Goal: Task Accomplishment & Management: Manage account settings

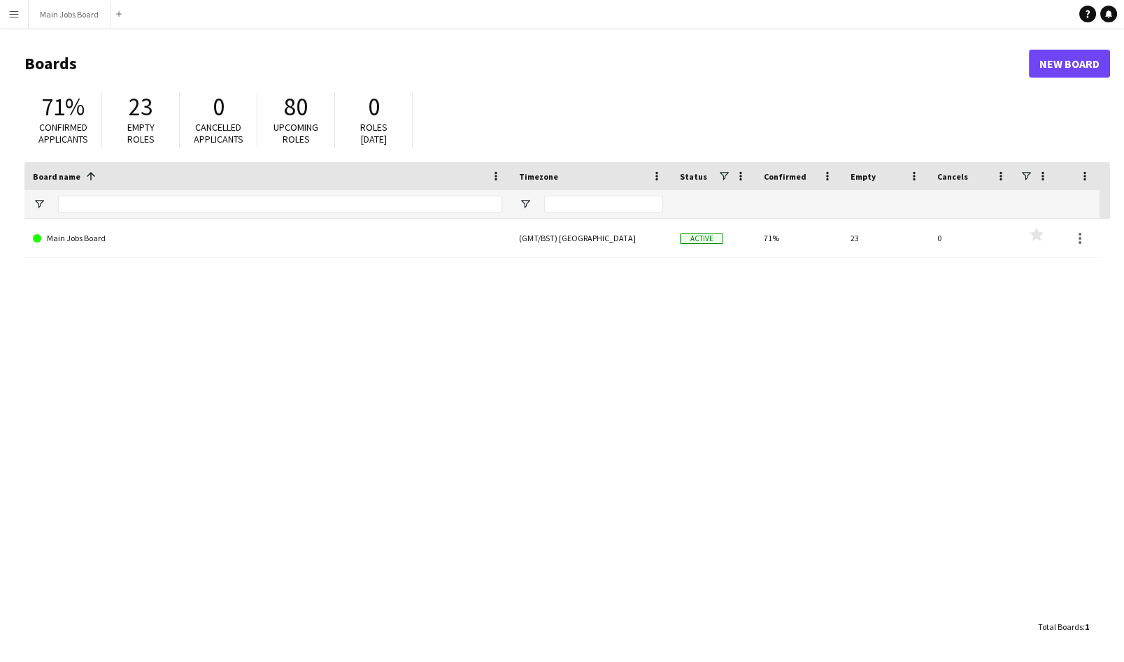
click at [17, 11] on app-icon "Menu" at bounding box center [13, 13] width 11 height 11
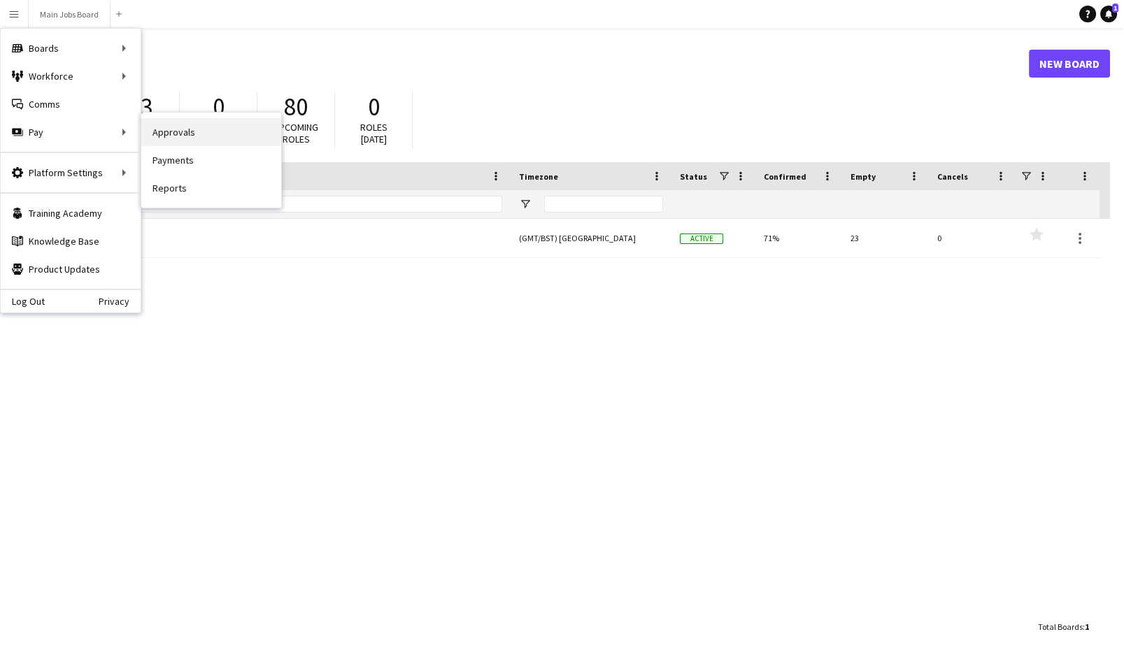
click at [182, 129] on link "Approvals" at bounding box center [211, 132] width 140 height 28
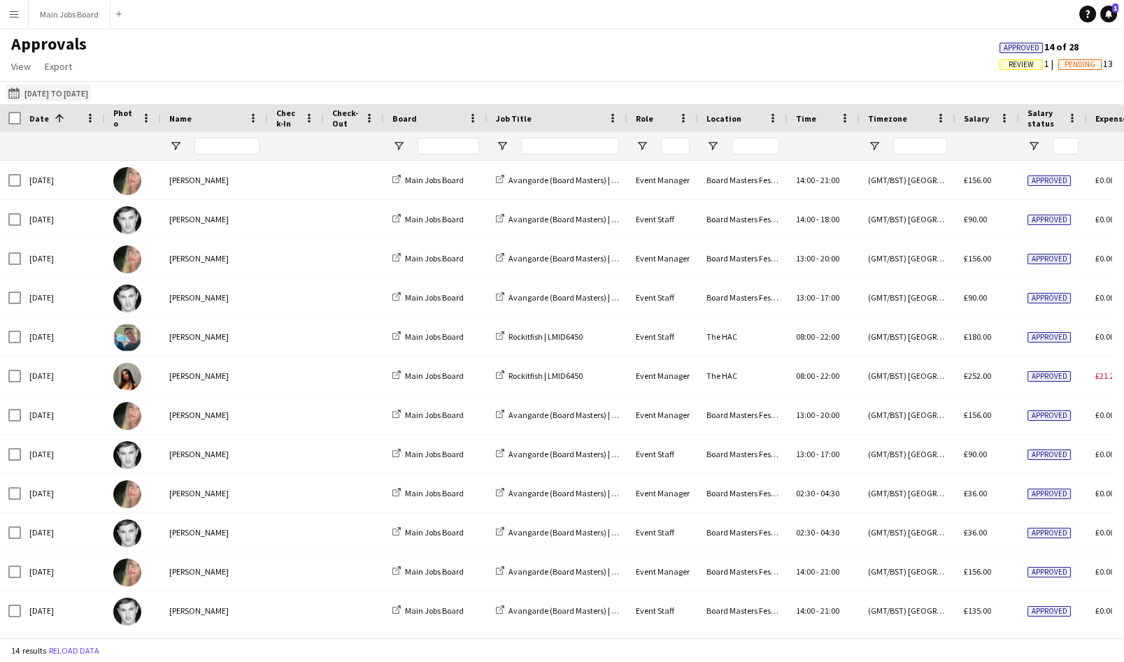
click at [38, 95] on button "[DATE] to [DATE] [DATE] to [DATE]" at bounding box center [48, 93] width 85 height 17
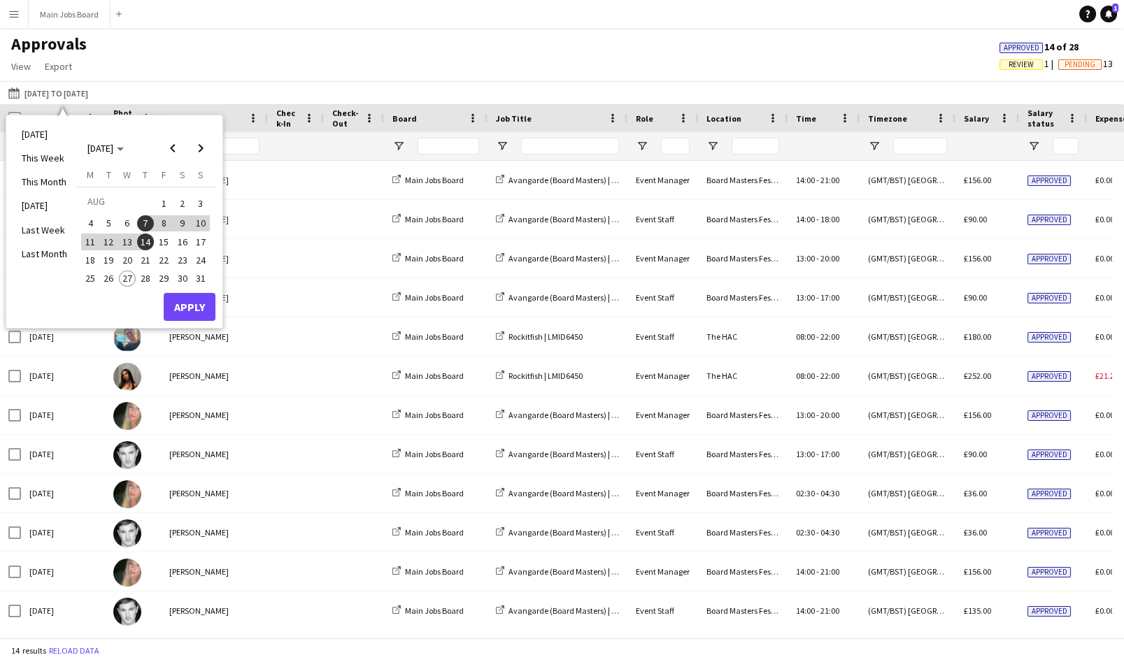
click at [162, 203] on span "1" at bounding box center [163, 204] width 17 height 20
click at [148, 260] on span "21" at bounding box center [145, 260] width 17 height 17
click at [192, 305] on button "Apply" at bounding box center [190, 307] width 52 height 28
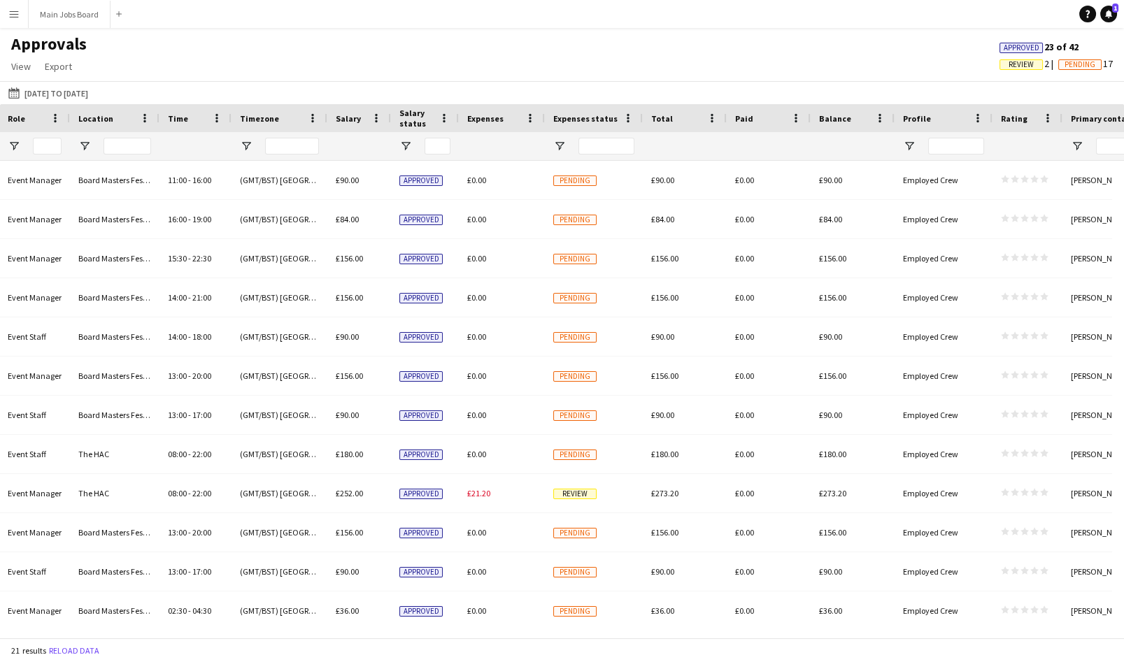
scroll to position [0, 575]
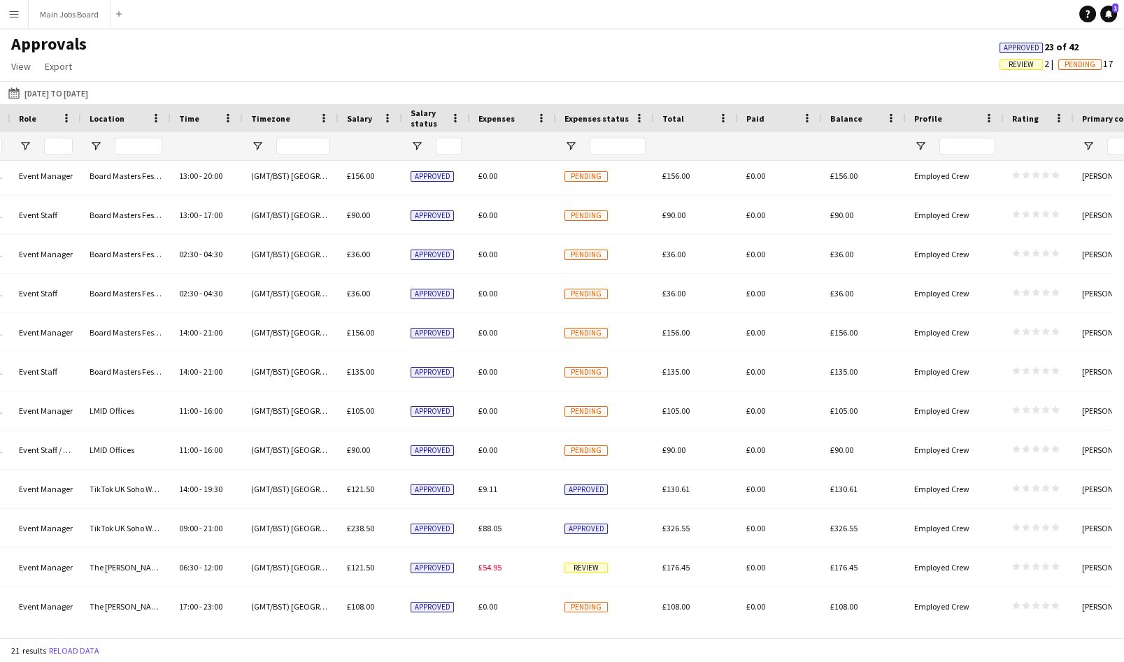
click at [15, 15] on app-icon "Menu" at bounding box center [13, 13] width 11 height 11
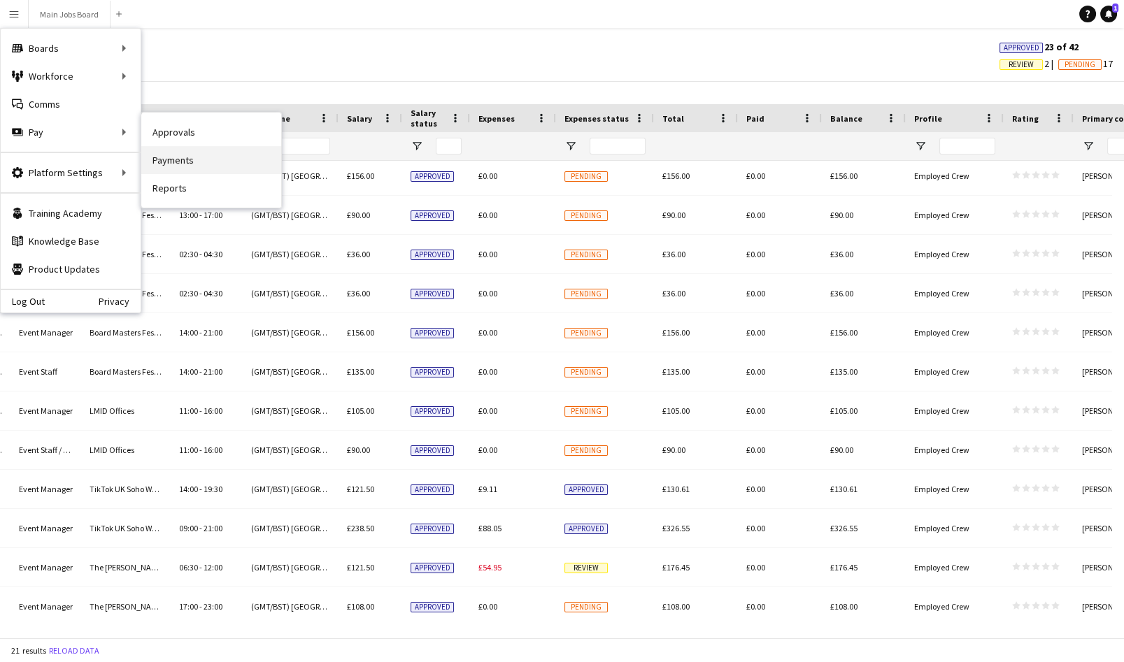
click at [182, 163] on link "Payments" at bounding box center [211, 160] width 140 height 28
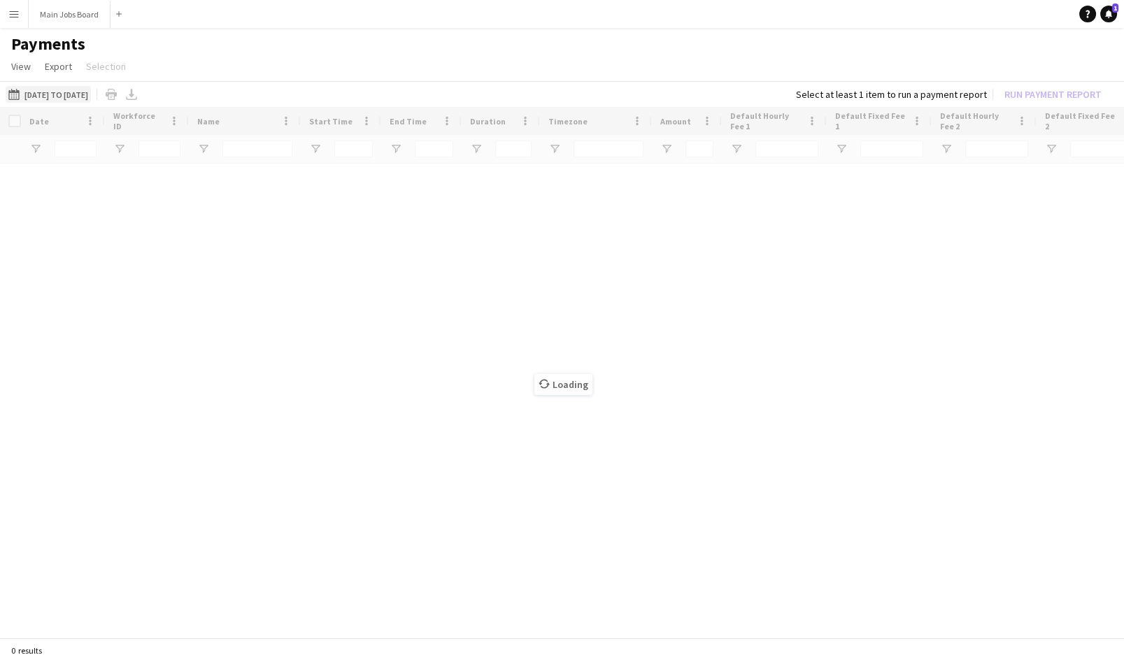
click at [66, 91] on button "[DATE] to [DATE] [DATE] to [DATE]" at bounding box center [48, 94] width 85 height 17
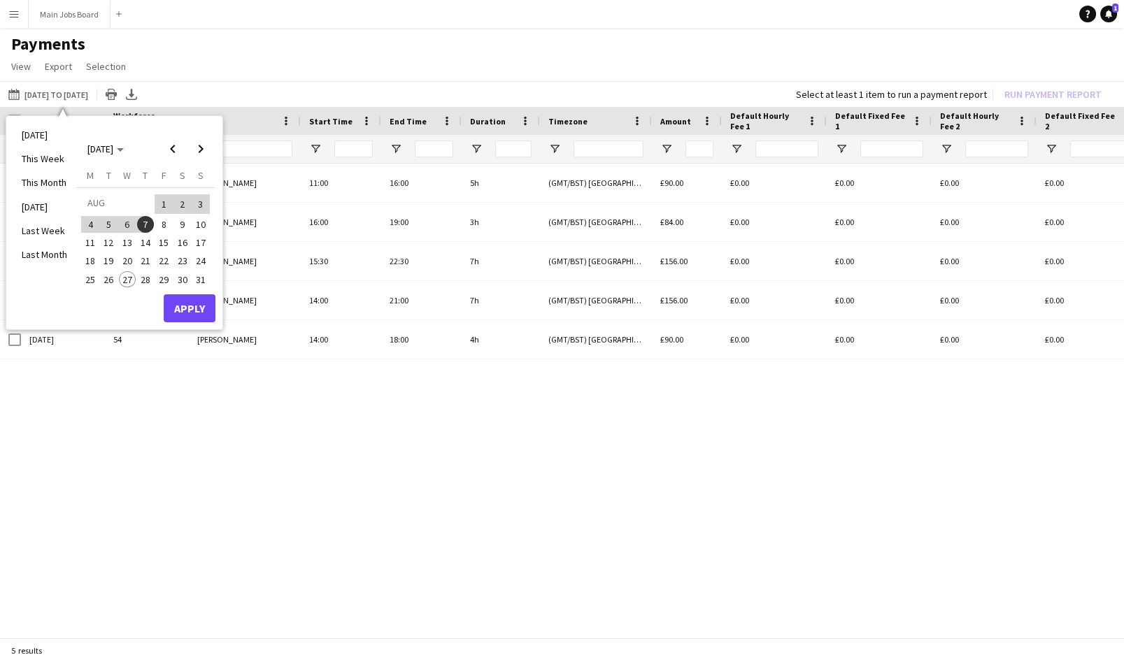
click at [162, 205] on span "1" at bounding box center [163, 204] width 17 height 20
click at [149, 257] on span "21" at bounding box center [145, 261] width 17 height 17
click at [190, 303] on button "Apply" at bounding box center [190, 308] width 52 height 28
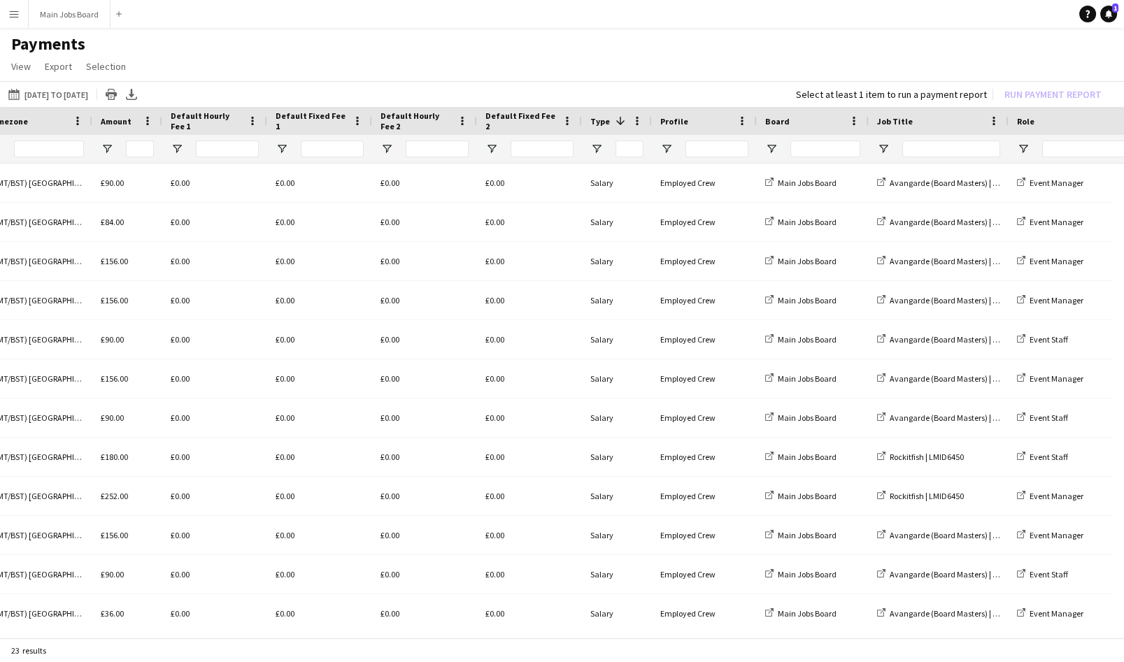
scroll to position [0, 696]
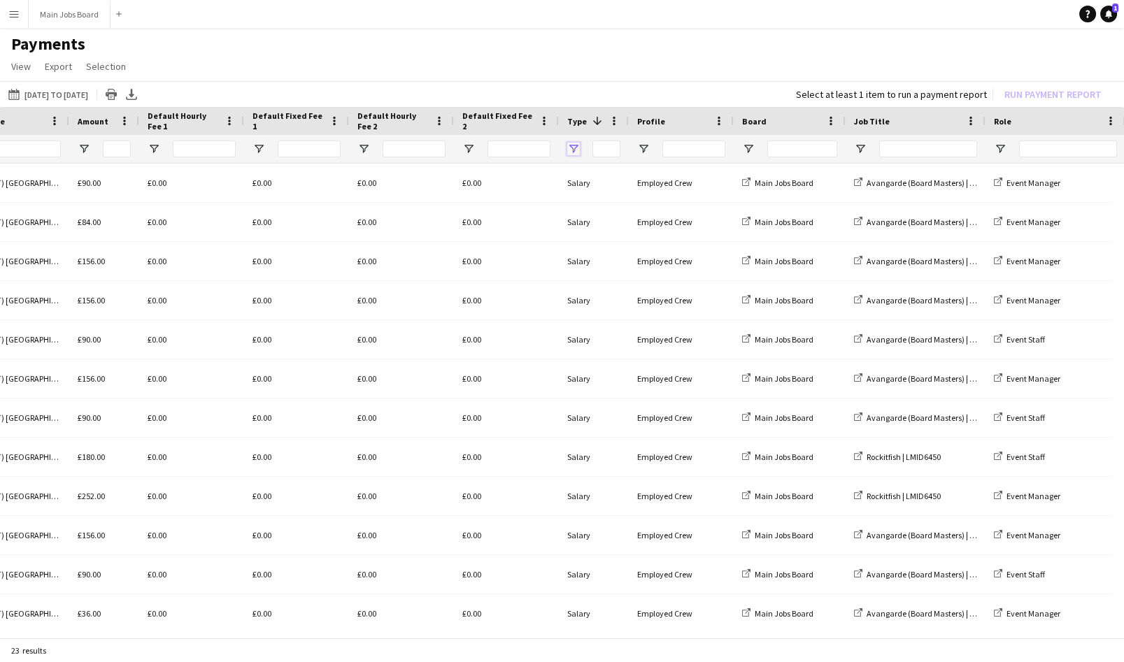
click at [573, 146] on span "Open Filter Menu" at bounding box center [573, 149] width 13 height 13
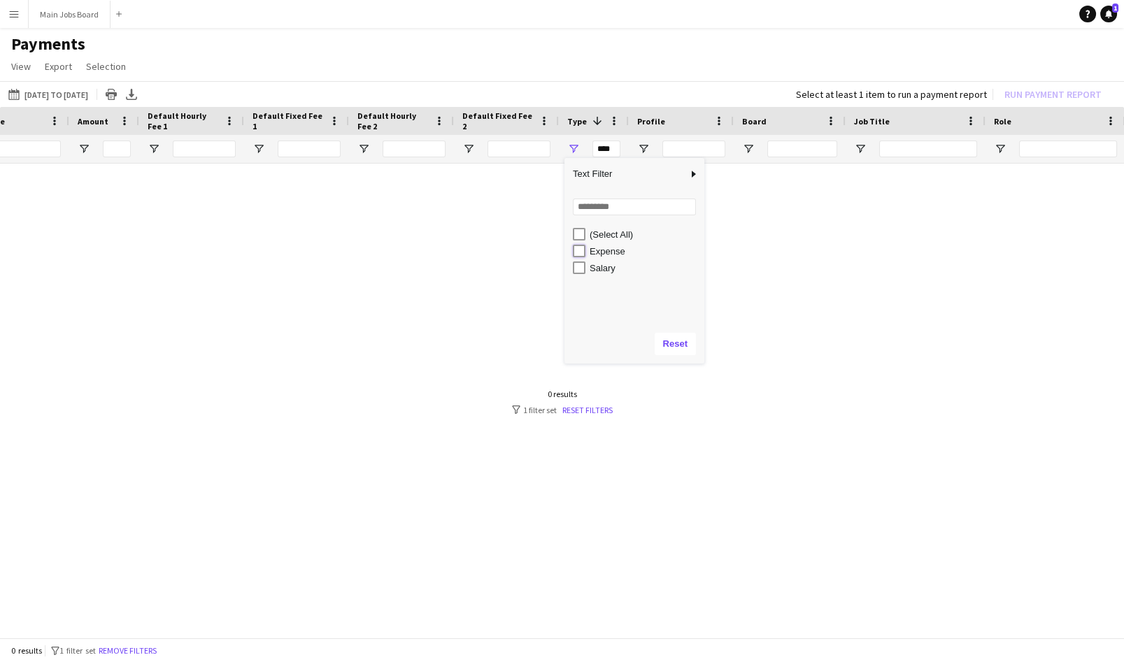
type input "**********"
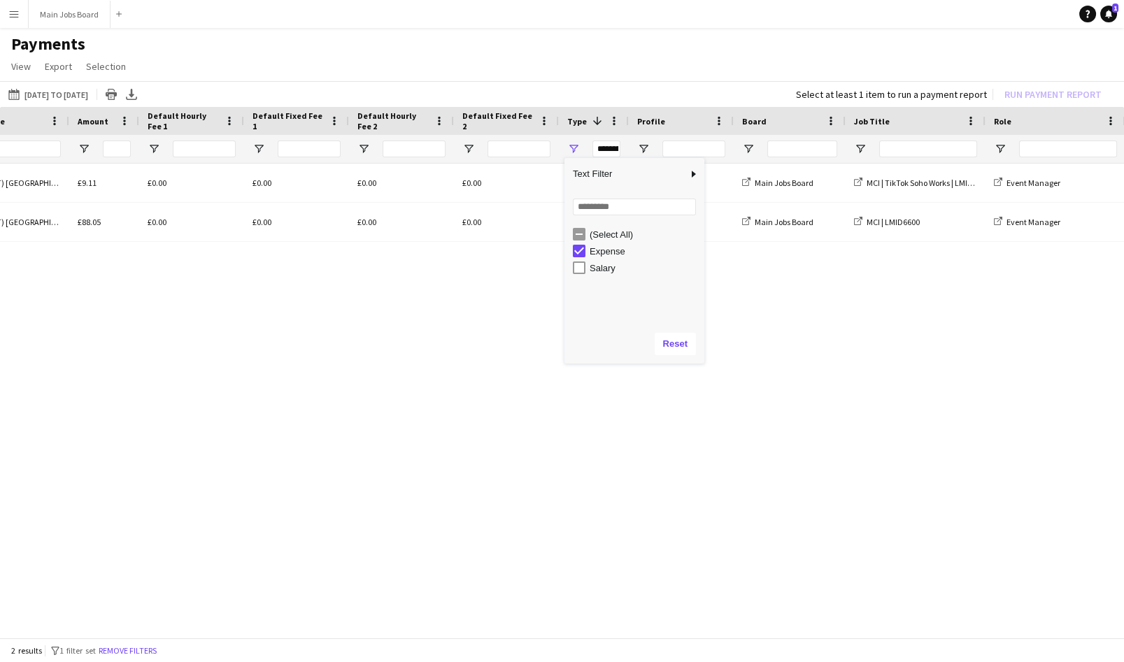
click at [560, 419] on div "19:30 (GMT/BST) [GEOGRAPHIC_DATA] £9.11 £0.00 £0.00 £0.00 £0.00 Expense Employe…" at bounding box center [562, 396] width 1124 height 465
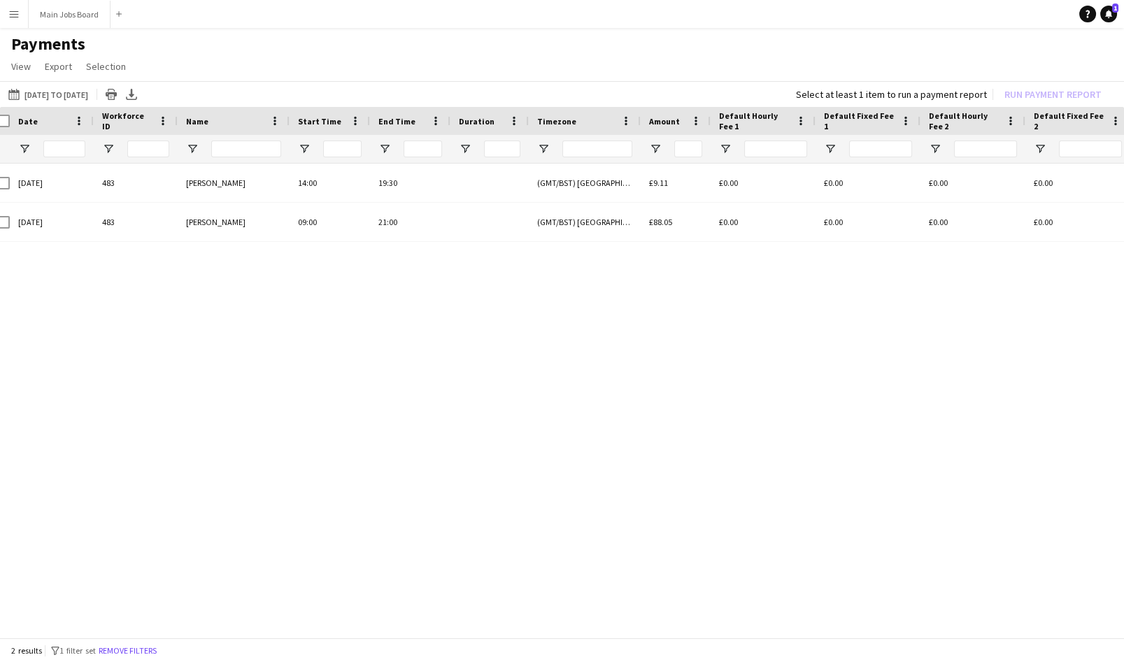
click at [13, 14] on app-icon "Menu" at bounding box center [13, 13] width 11 height 11
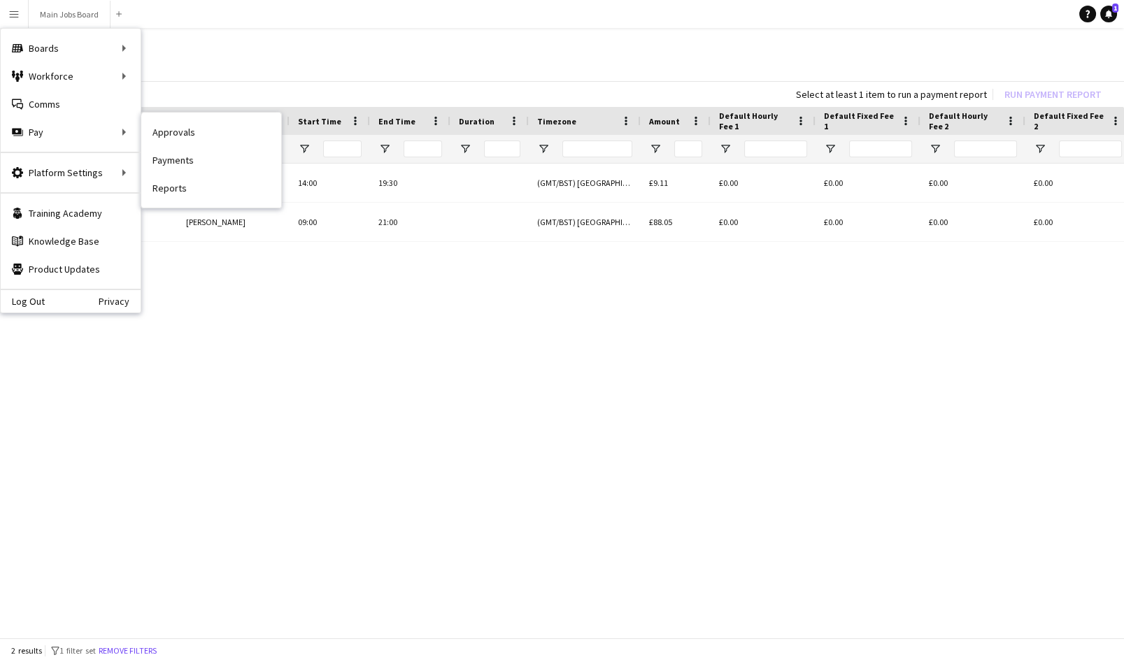
click at [180, 128] on link "Approvals" at bounding box center [211, 132] width 140 height 28
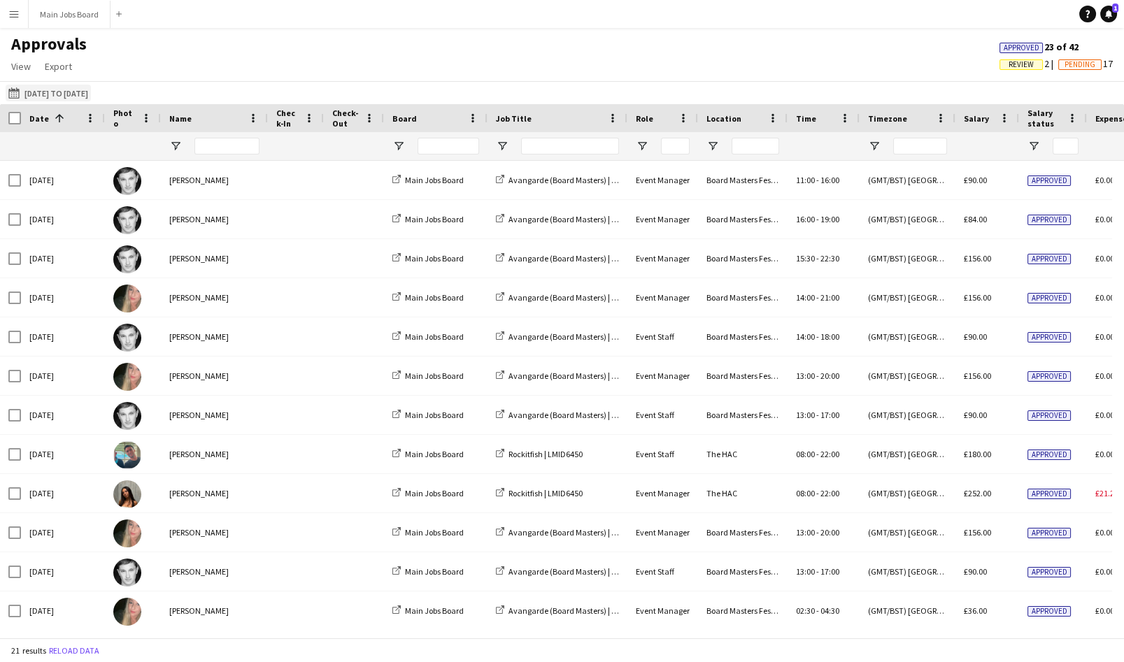
click at [78, 94] on button "[DATE] to [DATE] [DATE] to [DATE]" at bounding box center [48, 93] width 85 height 17
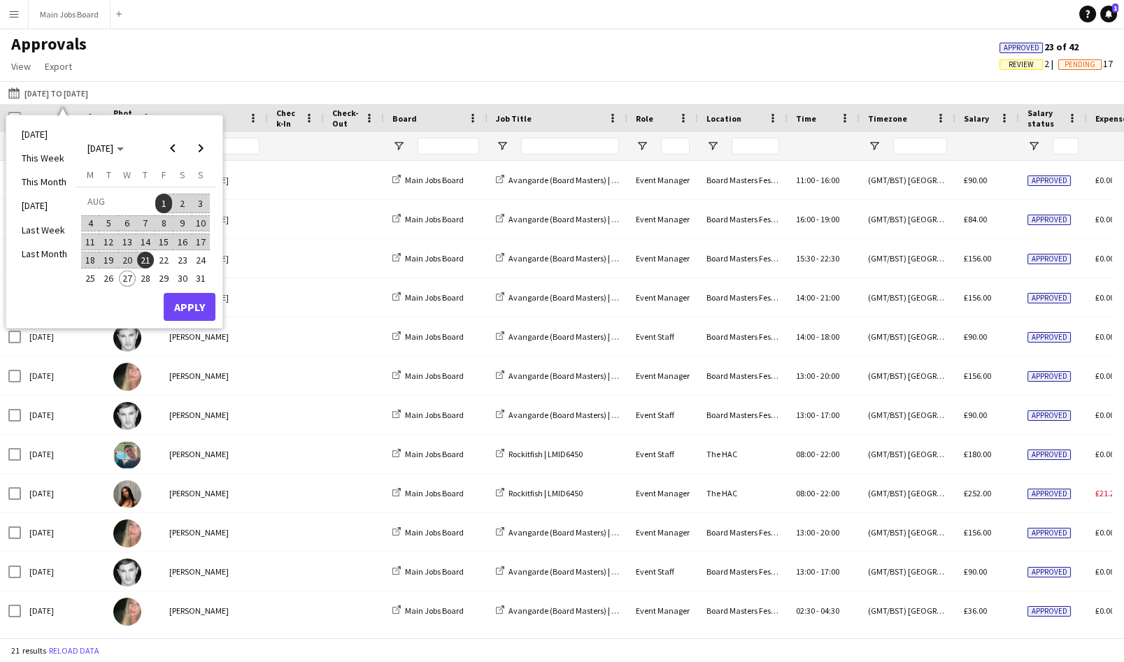
click at [166, 203] on span "1" at bounding box center [163, 204] width 17 height 20
click at [148, 258] on span "21" at bounding box center [145, 260] width 17 height 17
click at [201, 301] on button "Apply" at bounding box center [190, 307] width 52 height 28
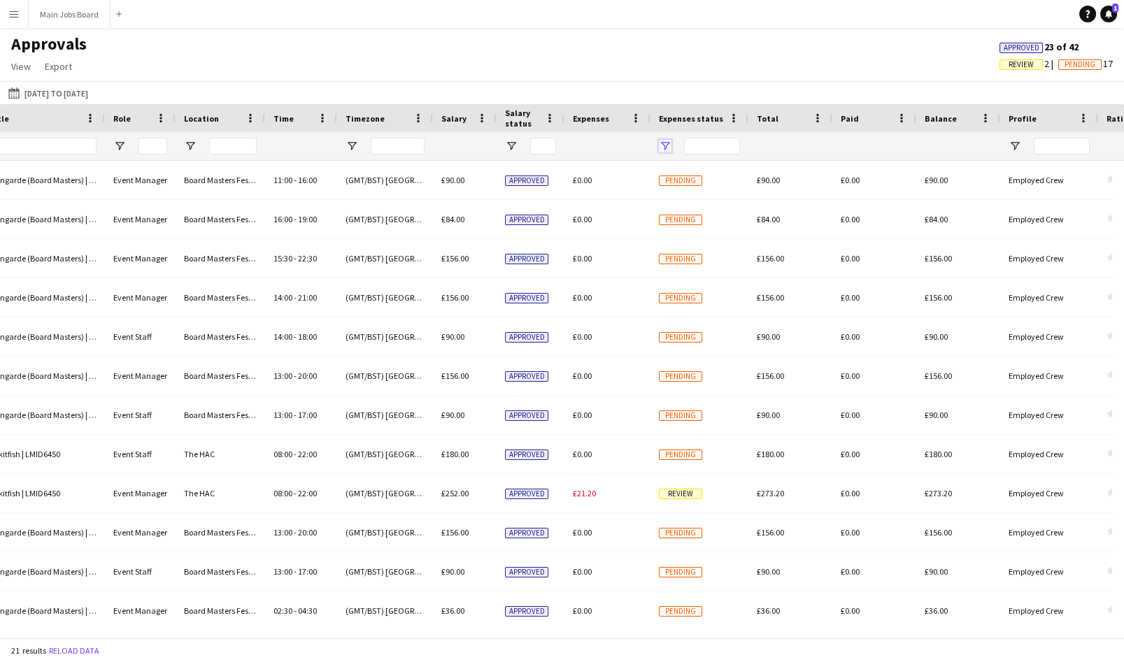
click at [668, 146] on span "Open Filter Menu" at bounding box center [665, 146] width 13 height 13
click at [603, 148] on div at bounding box center [607, 146] width 69 height 28
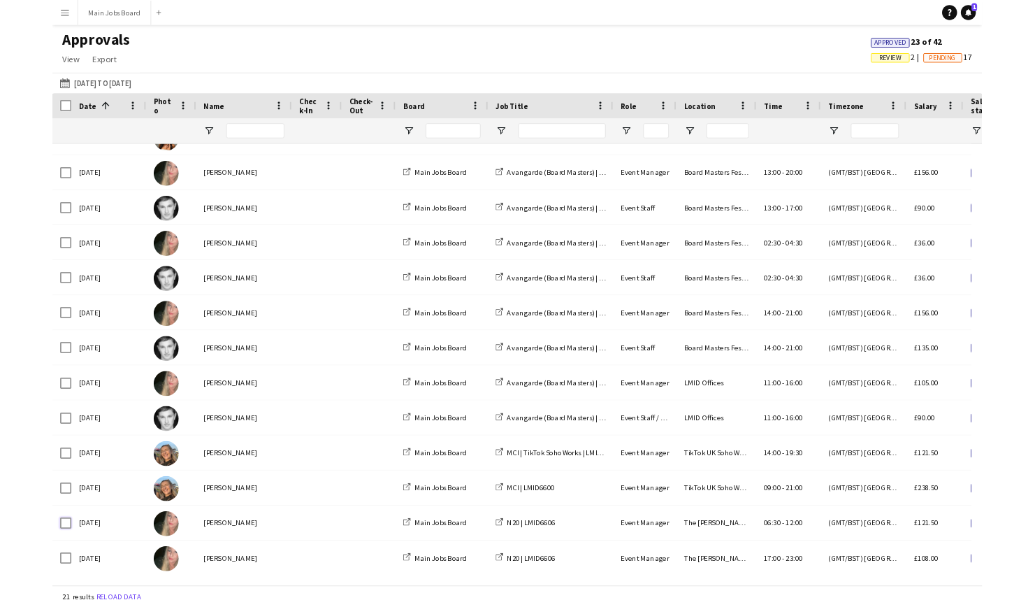
scroll to position [340, 0]
